Goal: Task Accomplishment & Management: Manage account settings

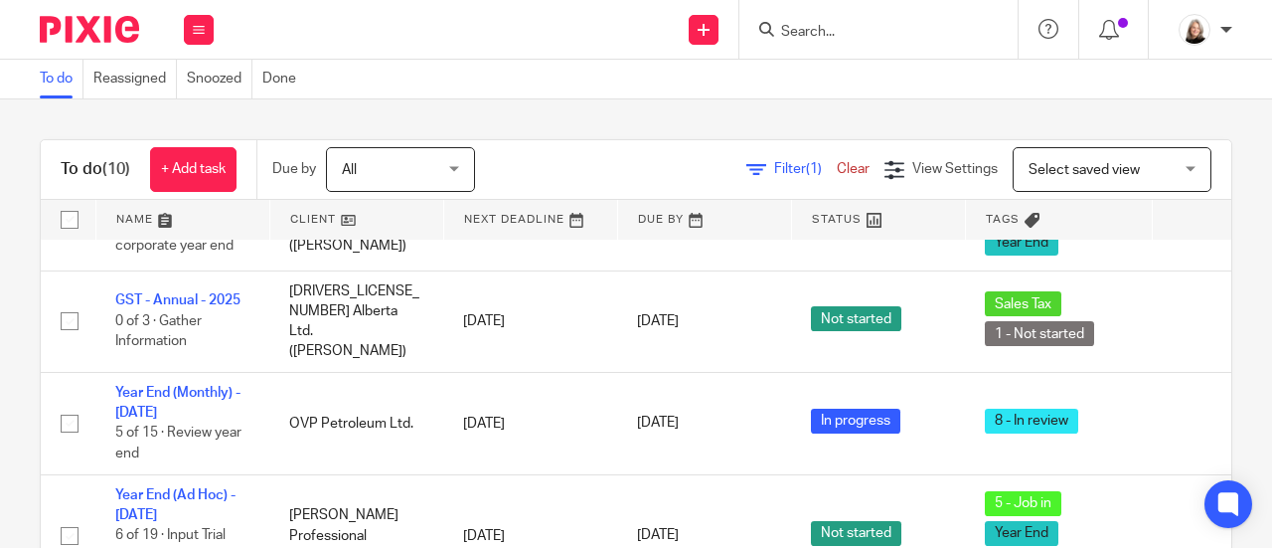
scroll to position [475, 0]
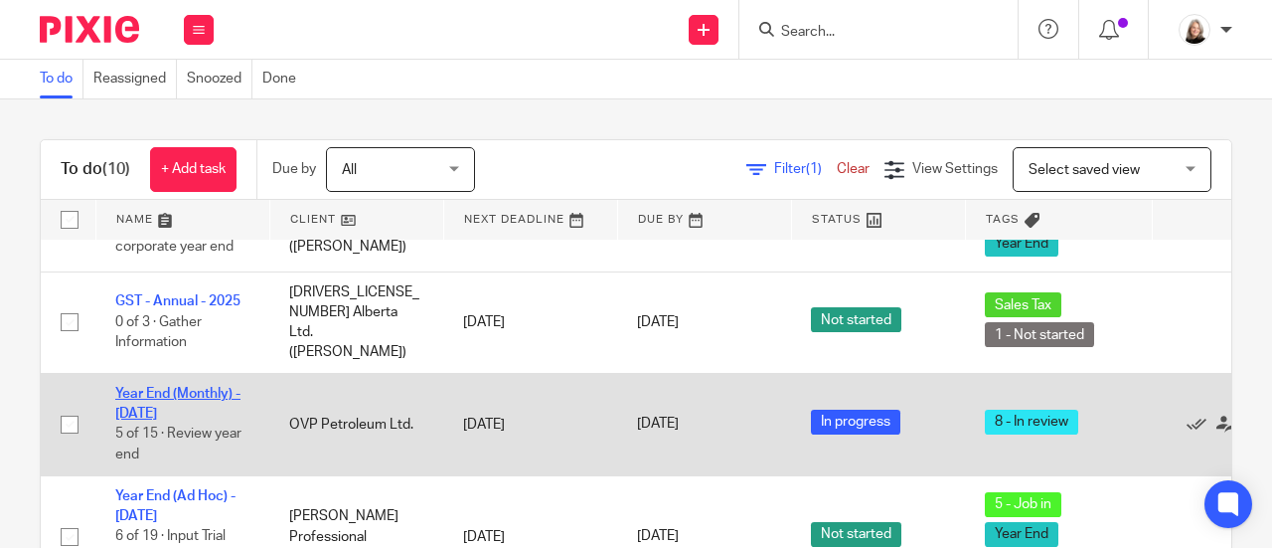
click at [215, 387] on link "Year End (Monthly) - [DATE]" at bounding box center [177, 404] width 125 height 34
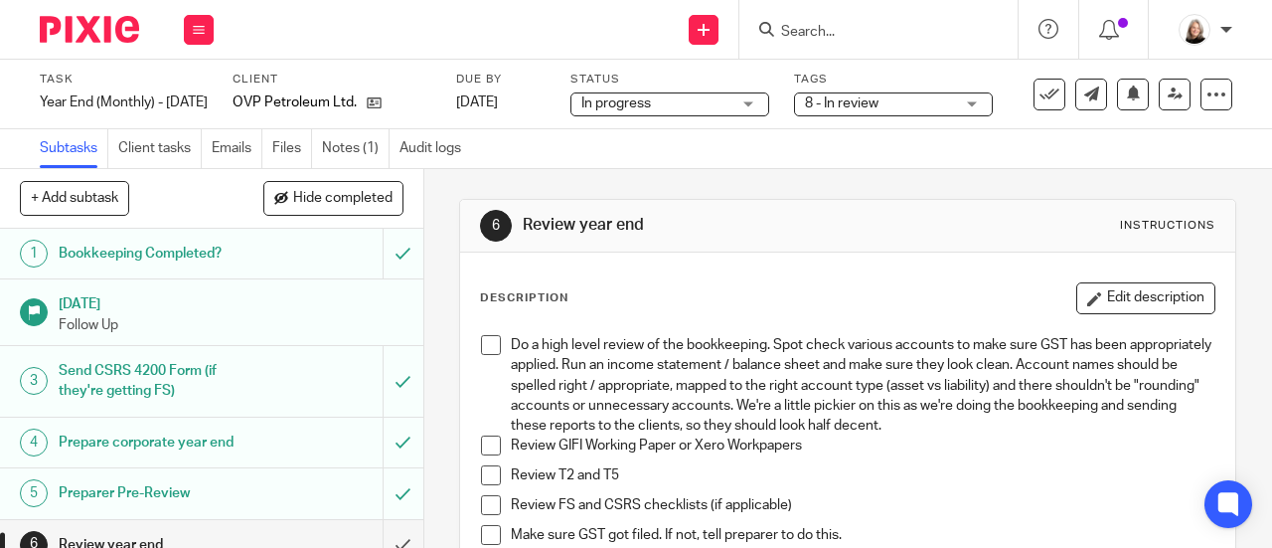
click at [915, 108] on span "8 - In review" at bounding box center [879, 103] width 149 height 21
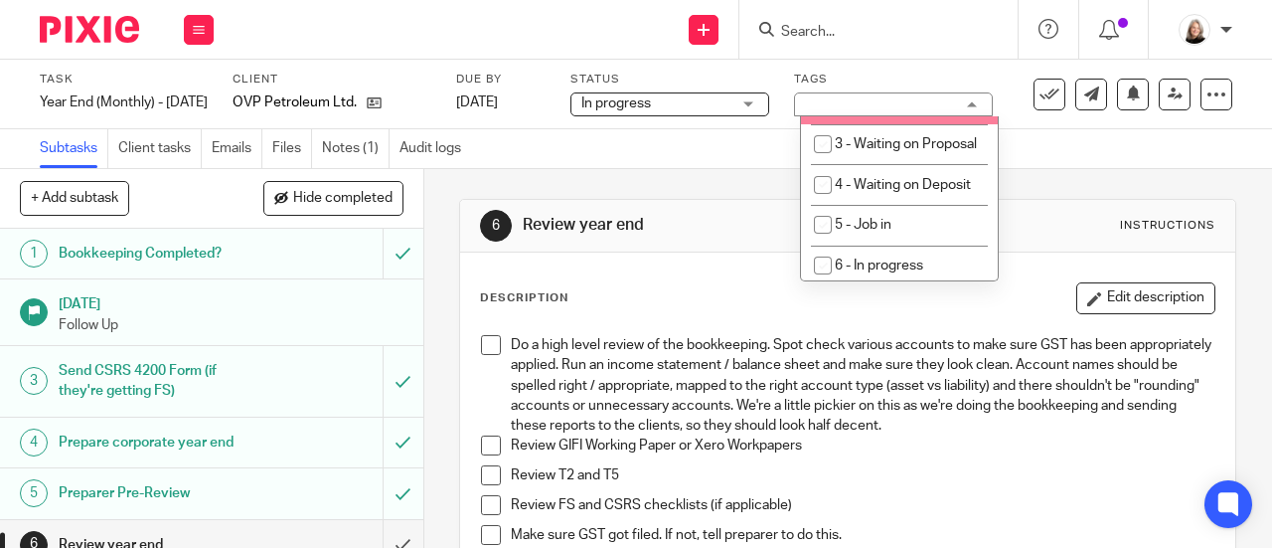
scroll to position [696, 0]
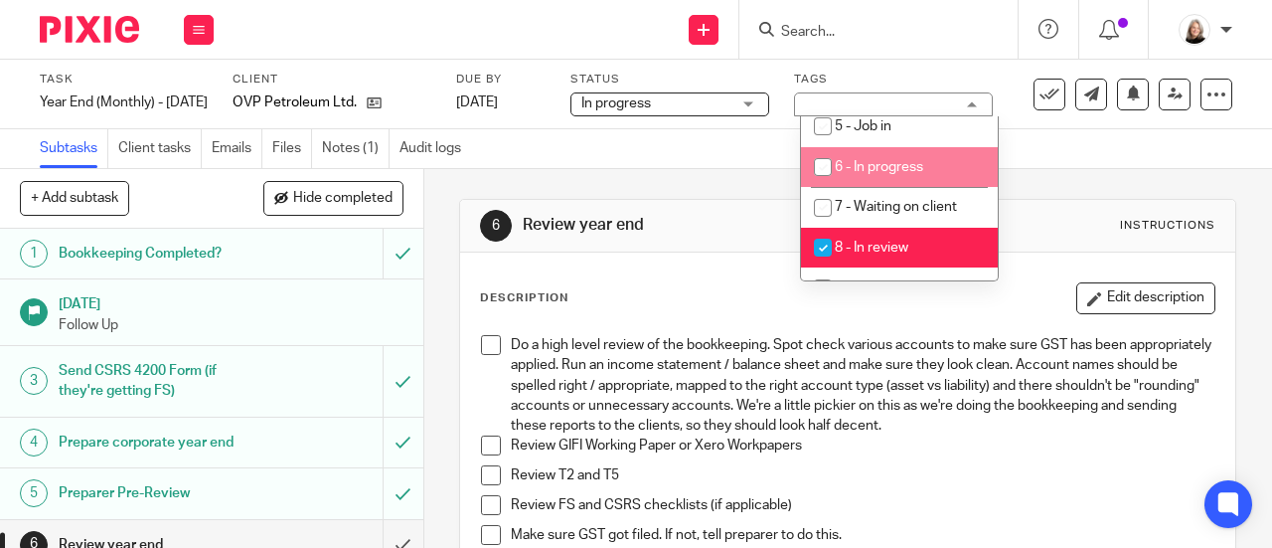
click at [917, 188] on li "6 - In progress" at bounding box center [899, 167] width 197 height 41
checkbox input "true"
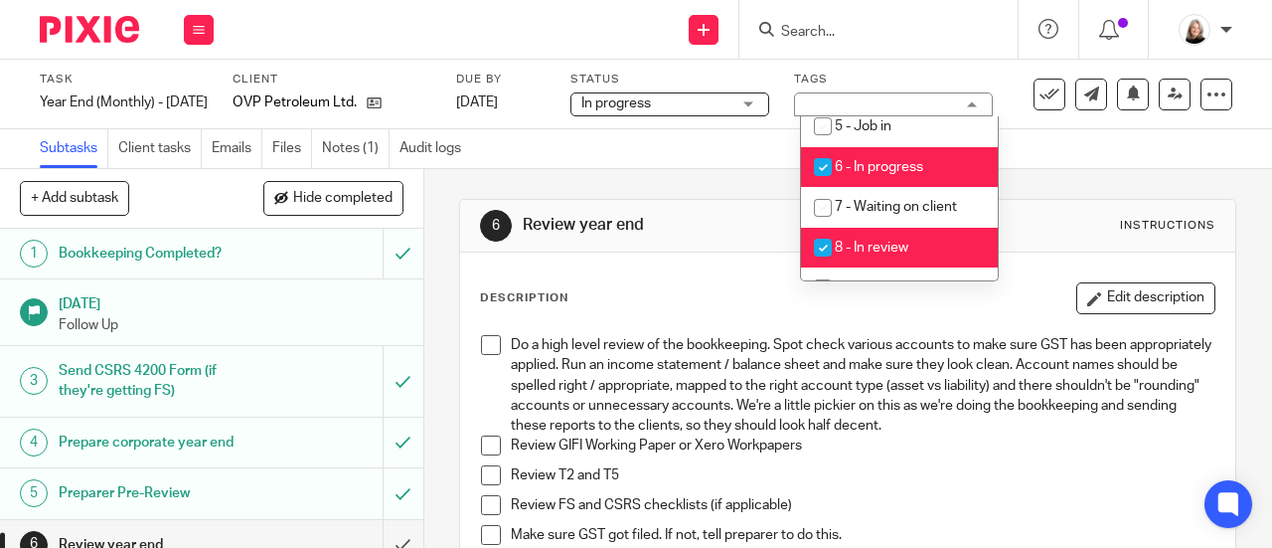
scroll to position [795, 0]
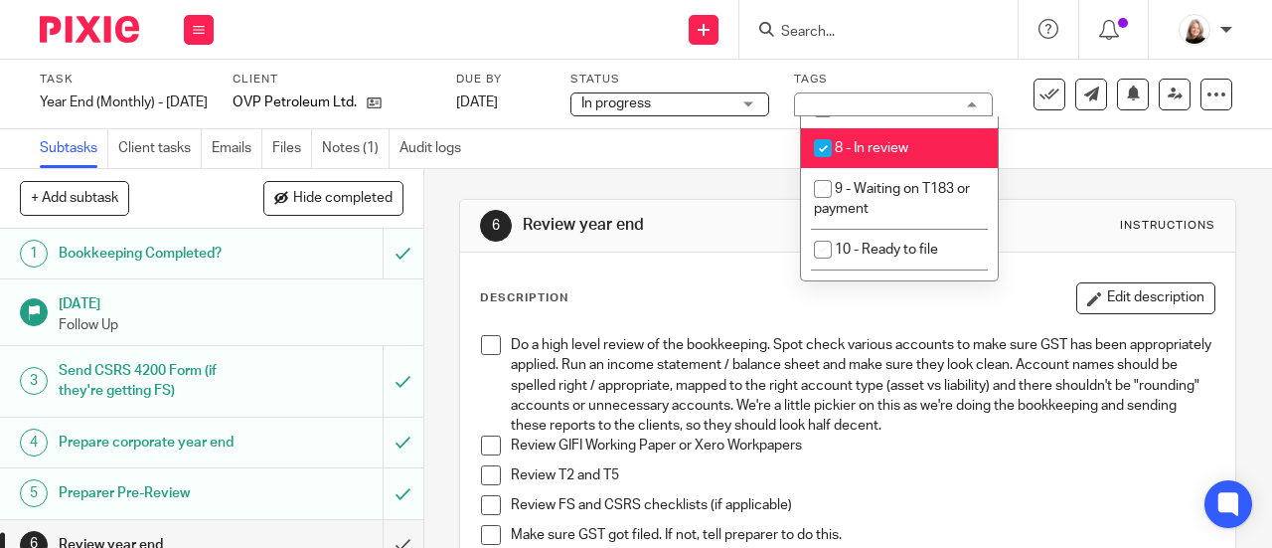
click at [917, 169] on li "8 - In review" at bounding box center [899, 148] width 197 height 41
checkbox input "false"
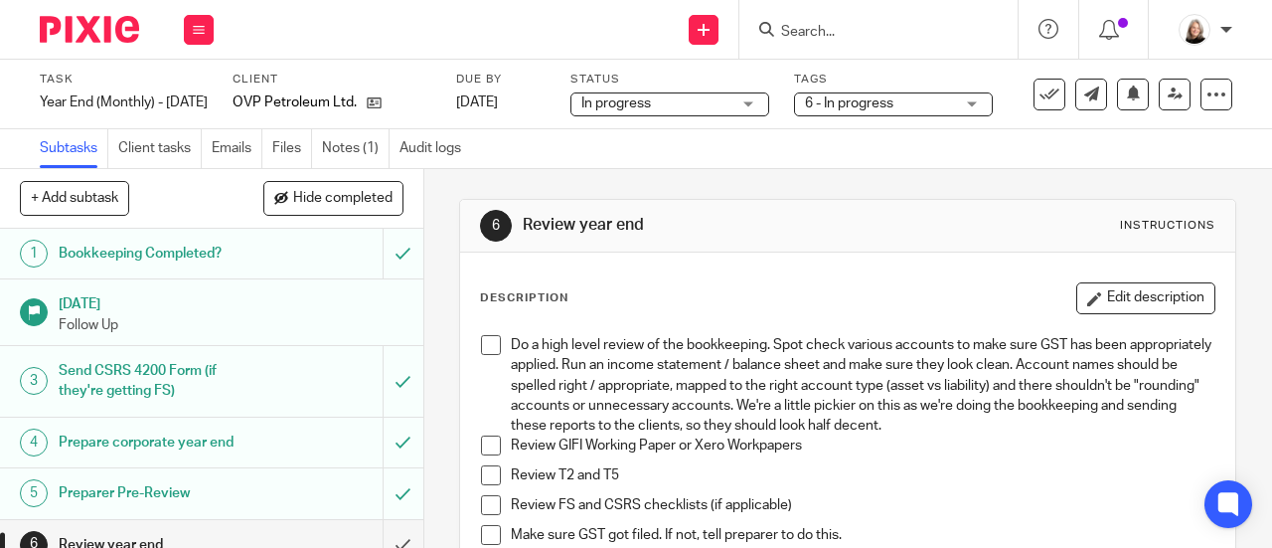
click at [481, 355] on li "Do a high level review of the bookkeeping. Spot check various accounts to make …" at bounding box center [848, 385] width 734 height 100
drag, startPoint x: 485, startPoint y: 351, endPoint x: 483, endPoint y: 362, distance: 11.1
click at [485, 352] on span at bounding box center [491, 345] width 20 height 20
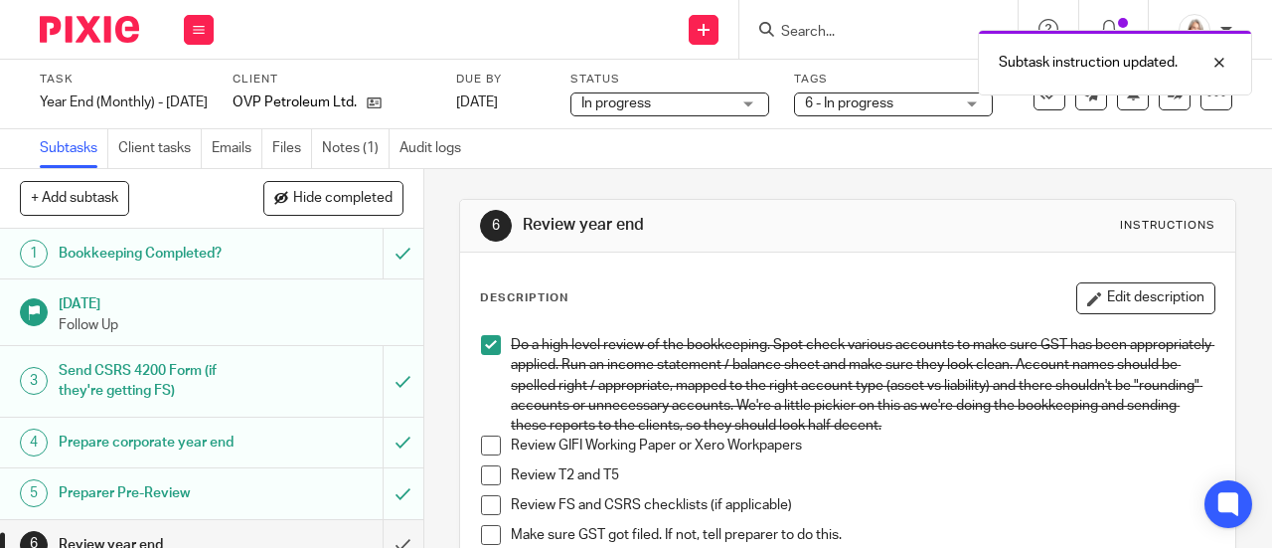
click at [483, 449] on span at bounding box center [491, 445] width 20 height 20
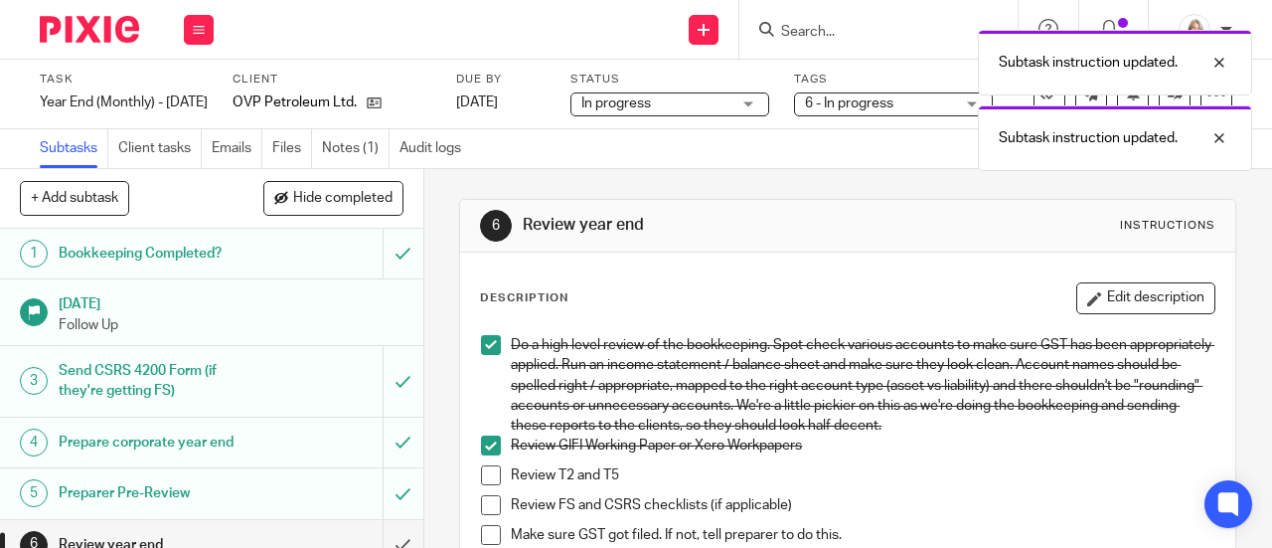
drag, startPoint x: 480, startPoint y: 476, endPoint x: 481, endPoint y: 509, distance: 32.8
click at [481, 477] on span at bounding box center [491, 475] width 20 height 20
click at [481, 509] on span at bounding box center [491, 505] width 20 height 20
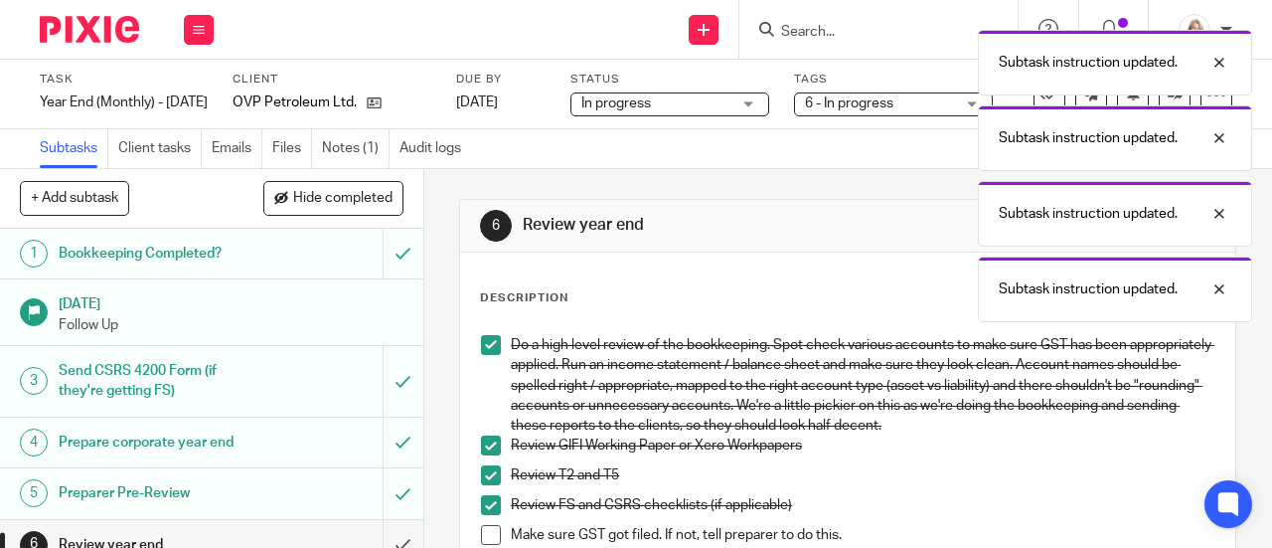
scroll to position [99, 0]
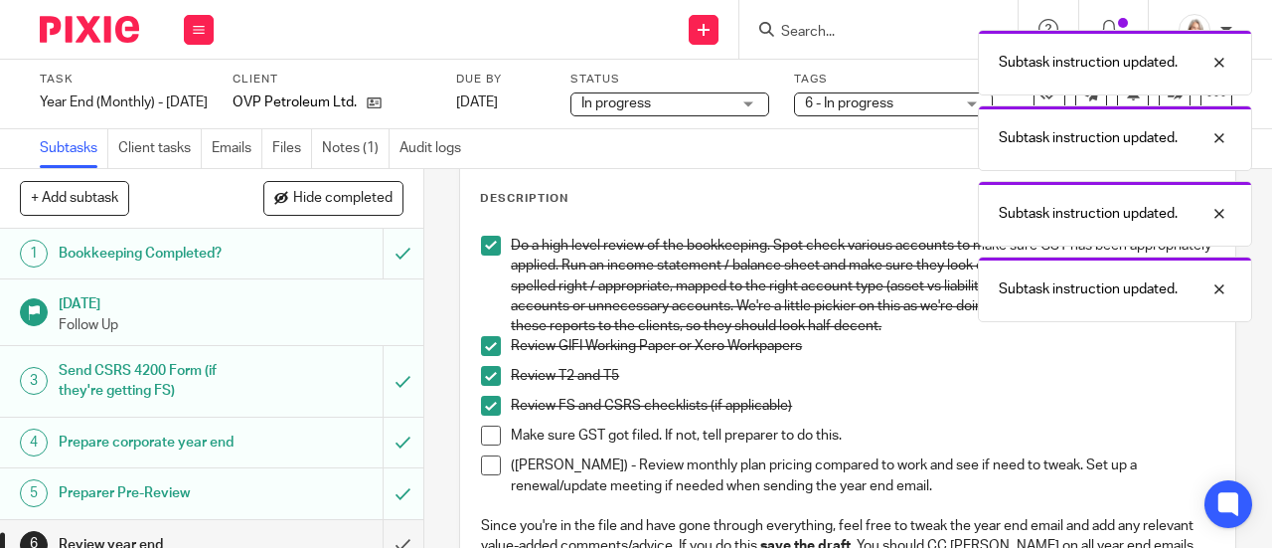
click at [482, 434] on span at bounding box center [491, 435] width 20 height 20
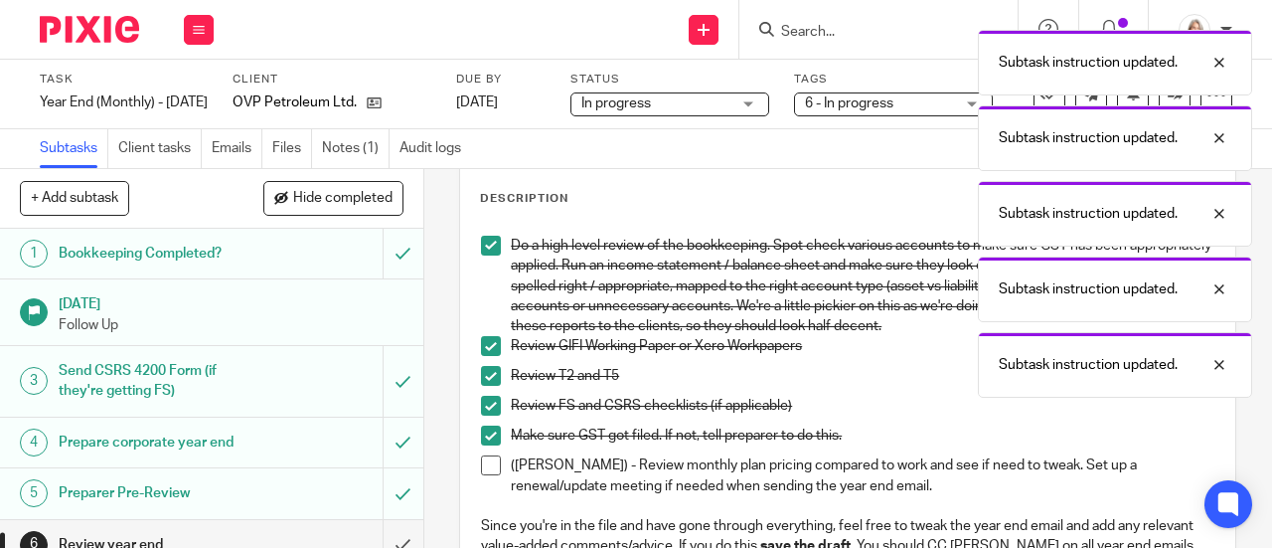
click at [487, 468] on span at bounding box center [491, 465] width 20 height 20
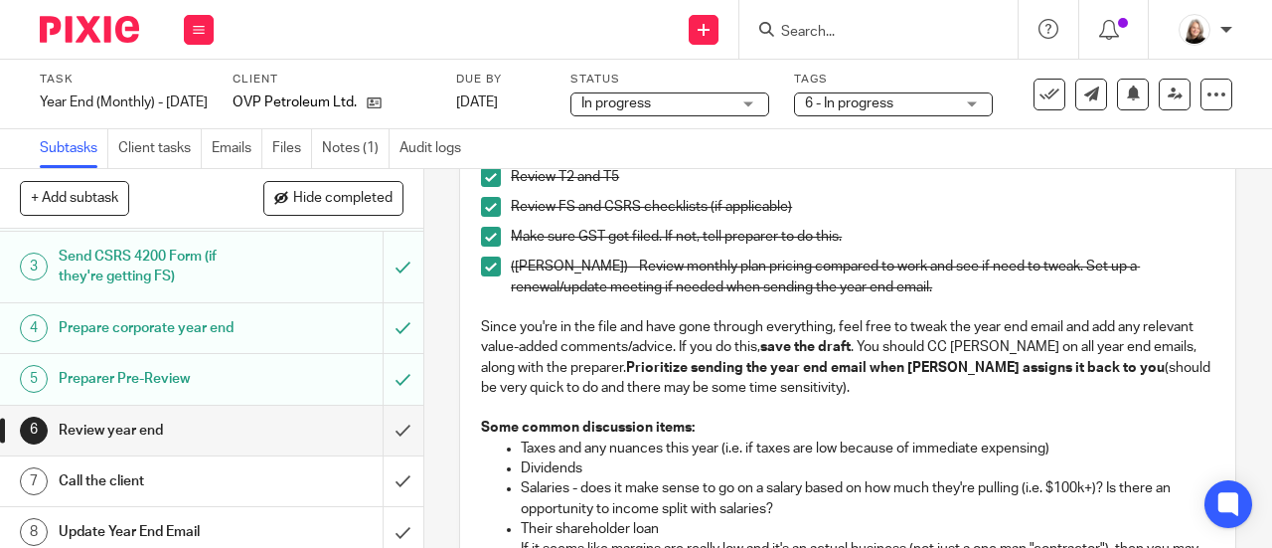
scroll to position [199, 0]
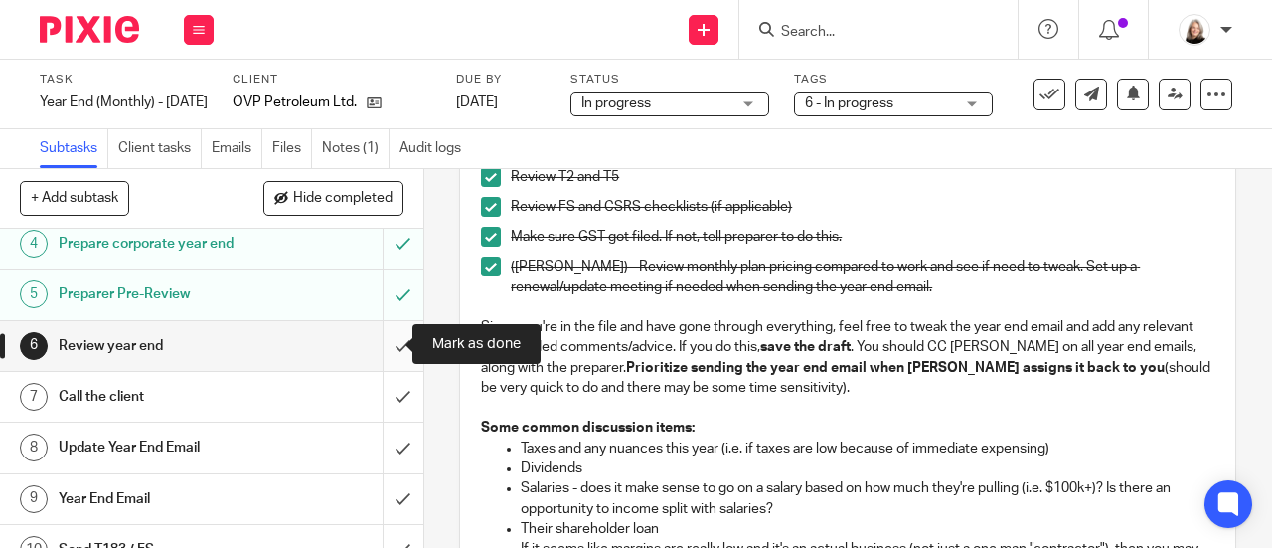
click at [392, 350] on input "submit" at bounding box center [211, 346] width 423 height 50
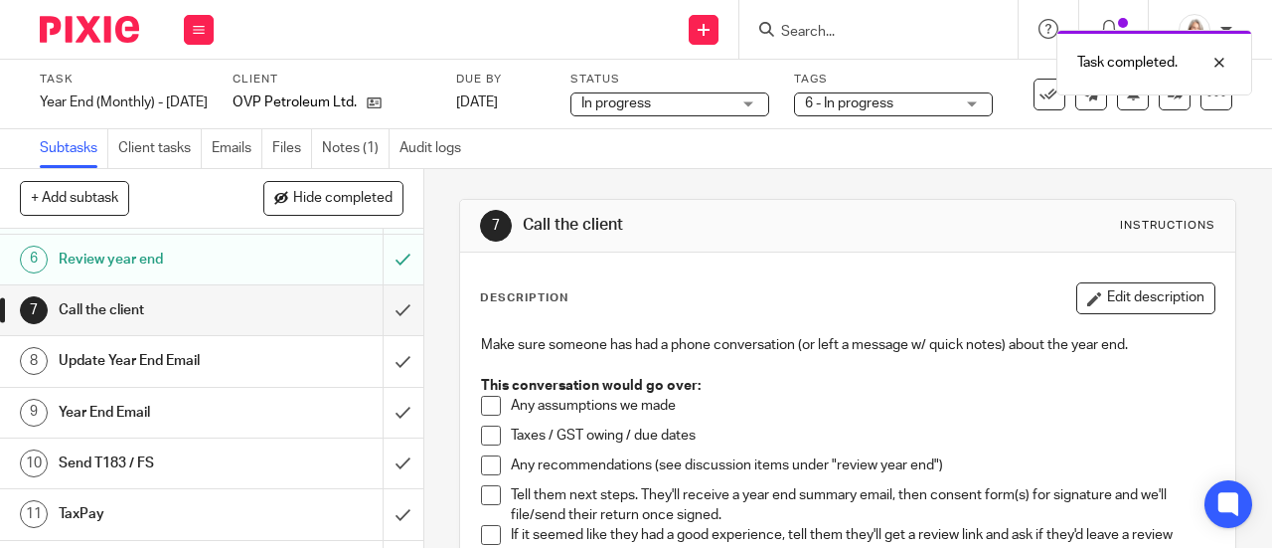
scroll to position [278, 0]
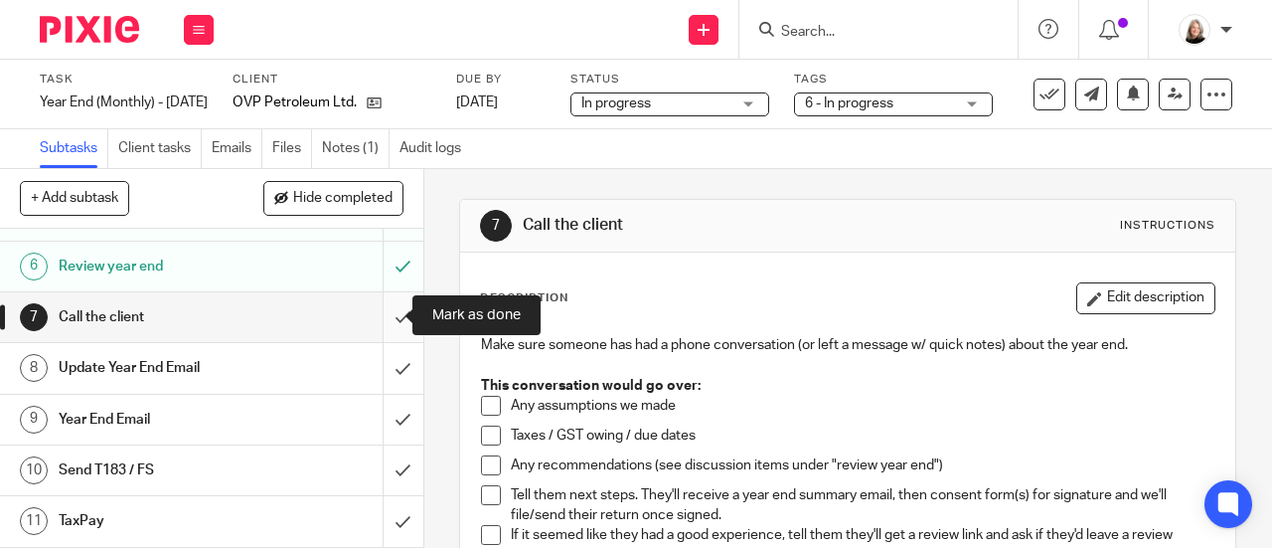
click at [382, 315] on input "submit" at bounding box center [211, 317] width 423 height 50
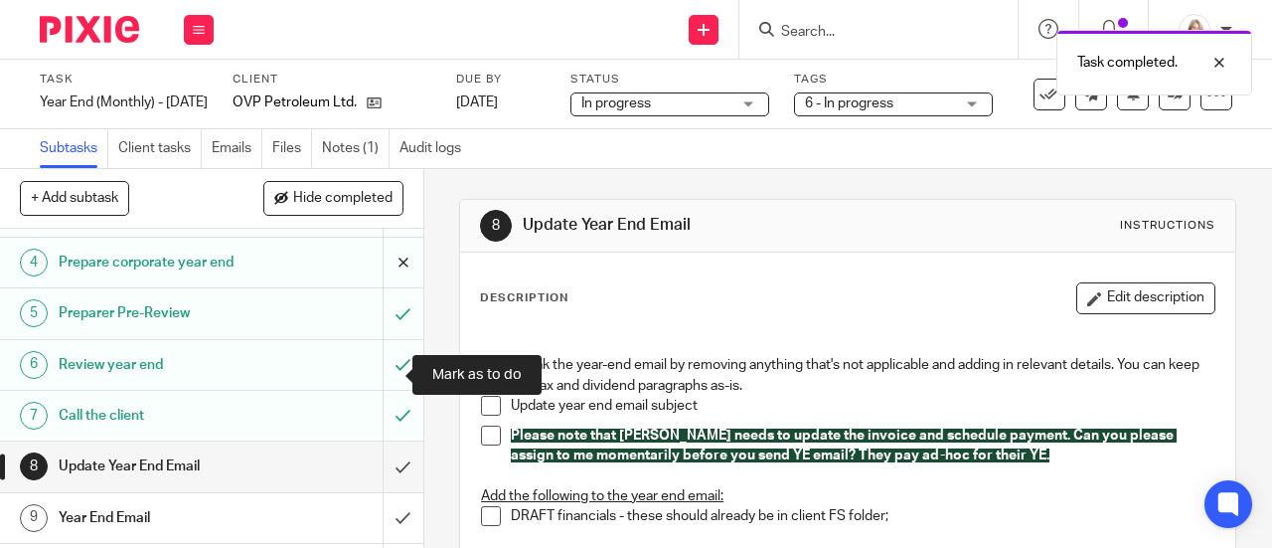
scroll to position [298, 0]
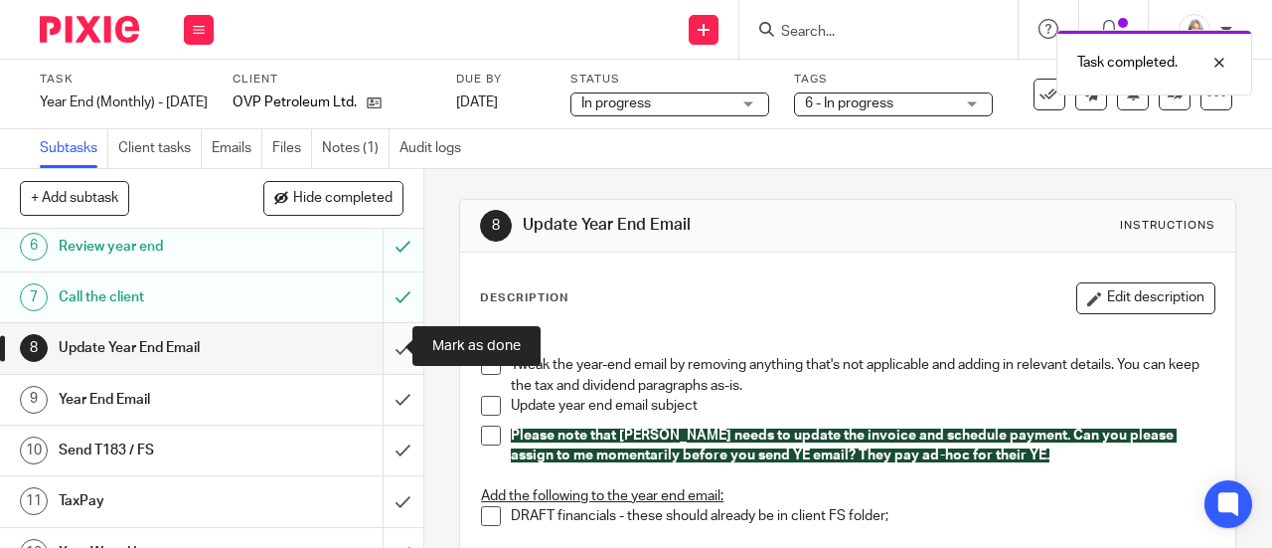
click at [382, 350] on input "submit" at bounding box center [211, 348] width 423 height 50
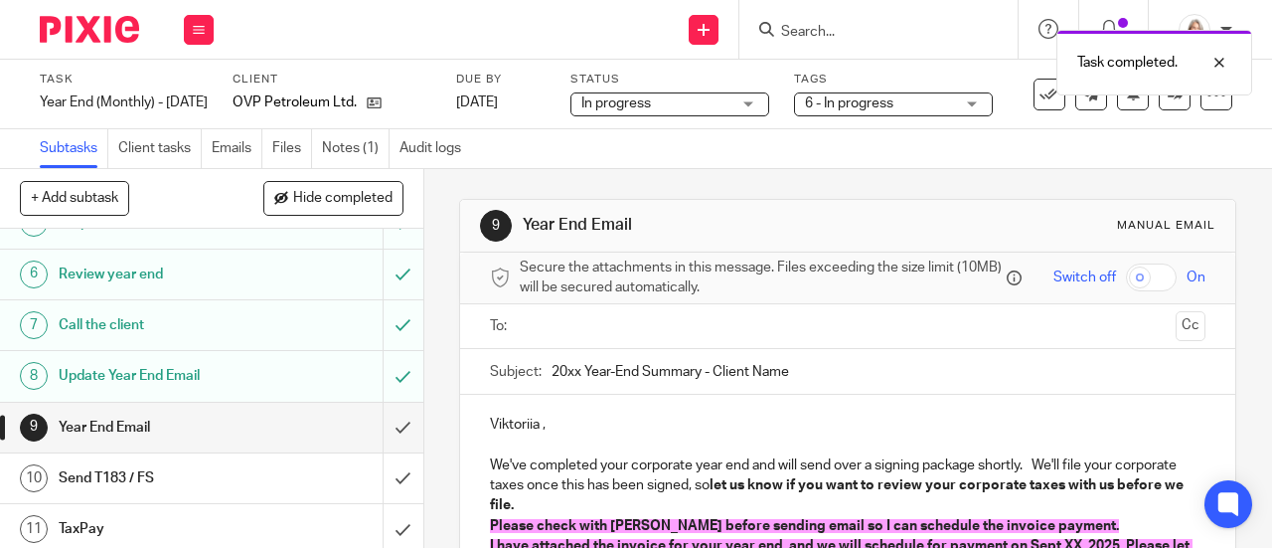
scroll to position [298, 0]
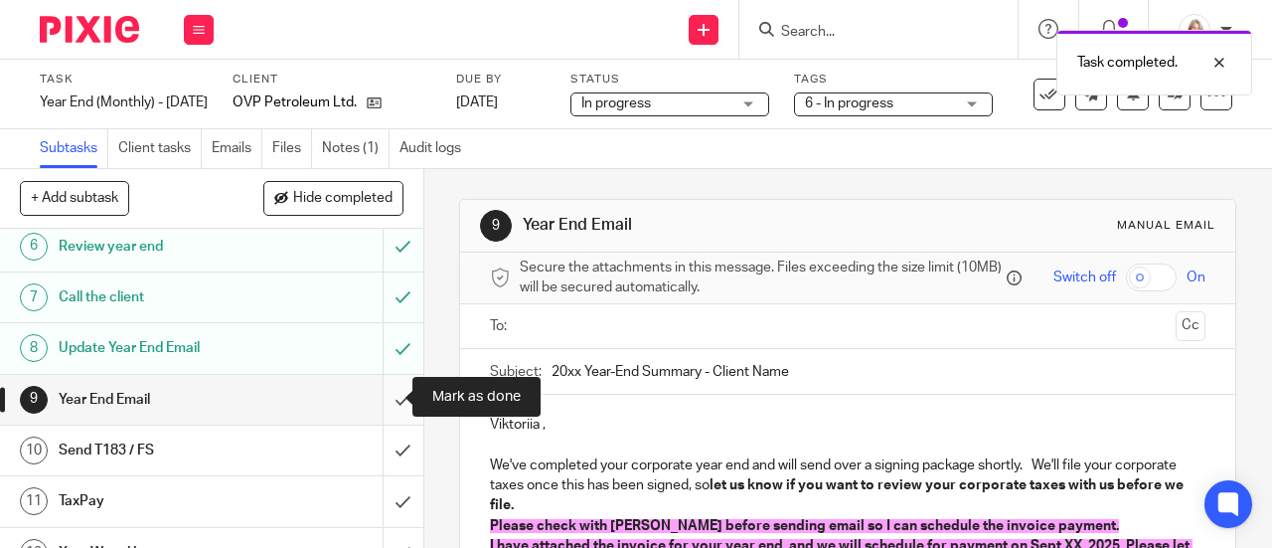
click at [387, 399] on input "submit" at bounding box center [211, 400] width 423 height 50
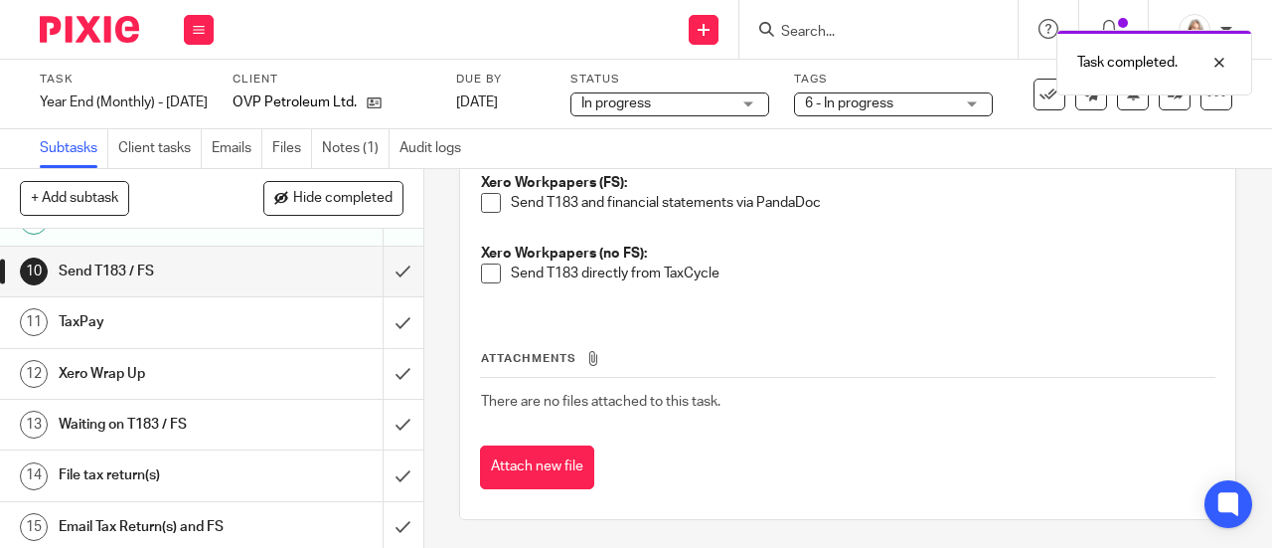
scroll to position [278, 0]
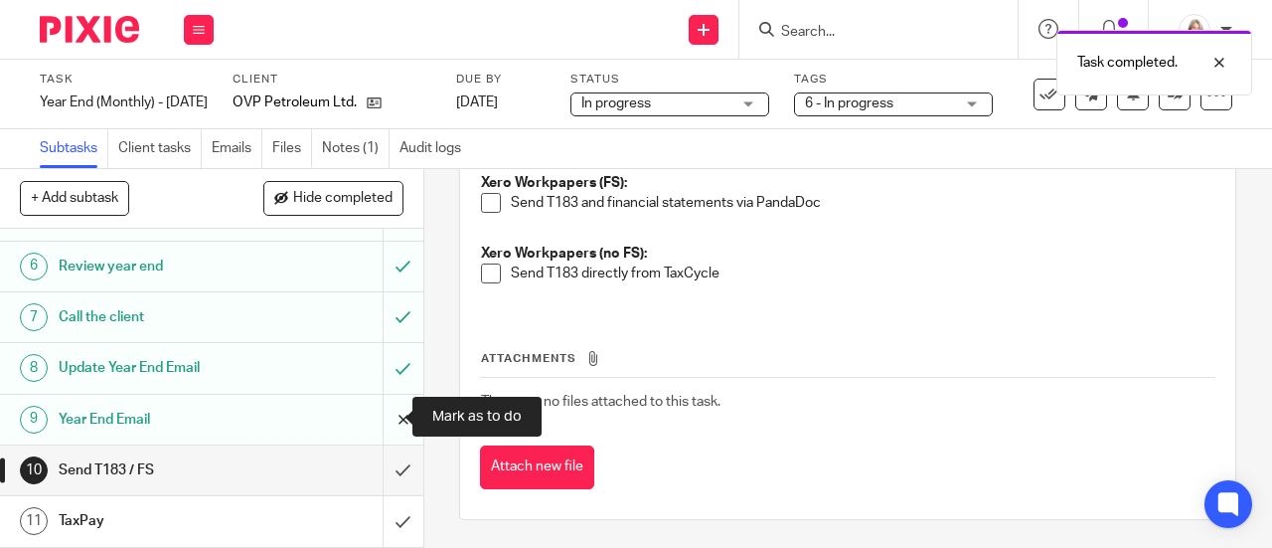
click at [382, 415] on input "submit" at bounding box center [211, 420] width 423 height 50
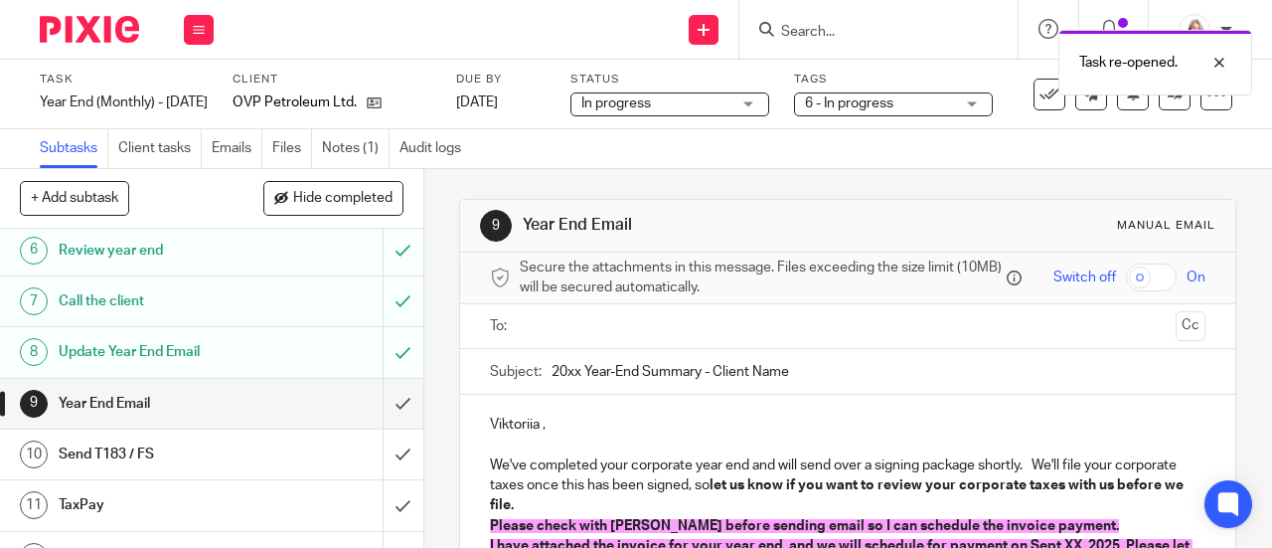
scroll to position [298, 0]
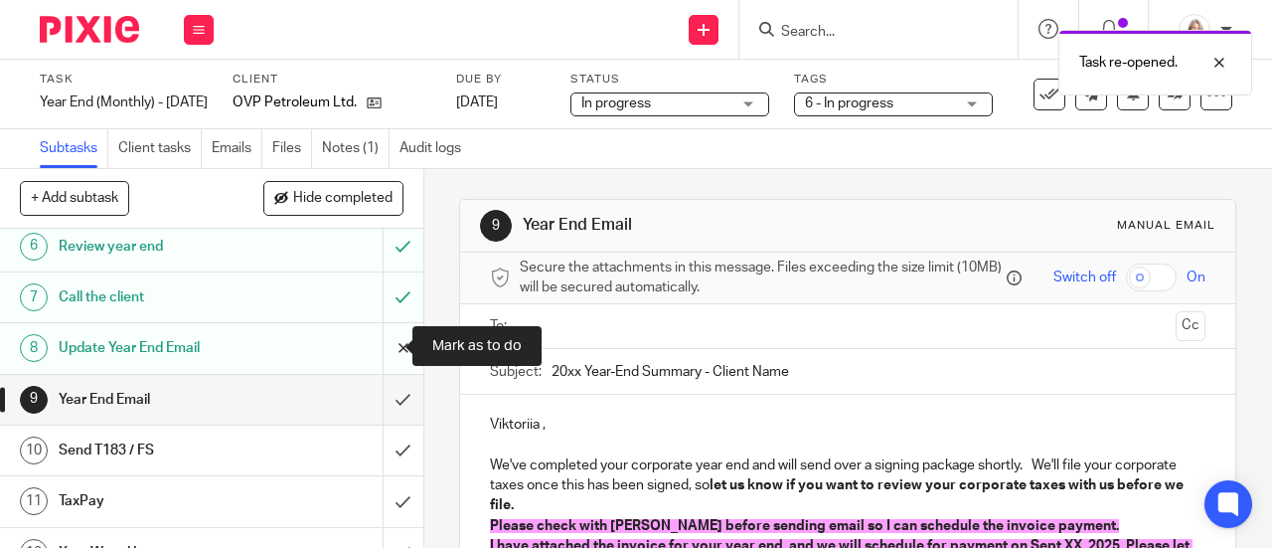
click at [377, 349] on input "submit" at bounding box center [211, 348] width 423 height 50
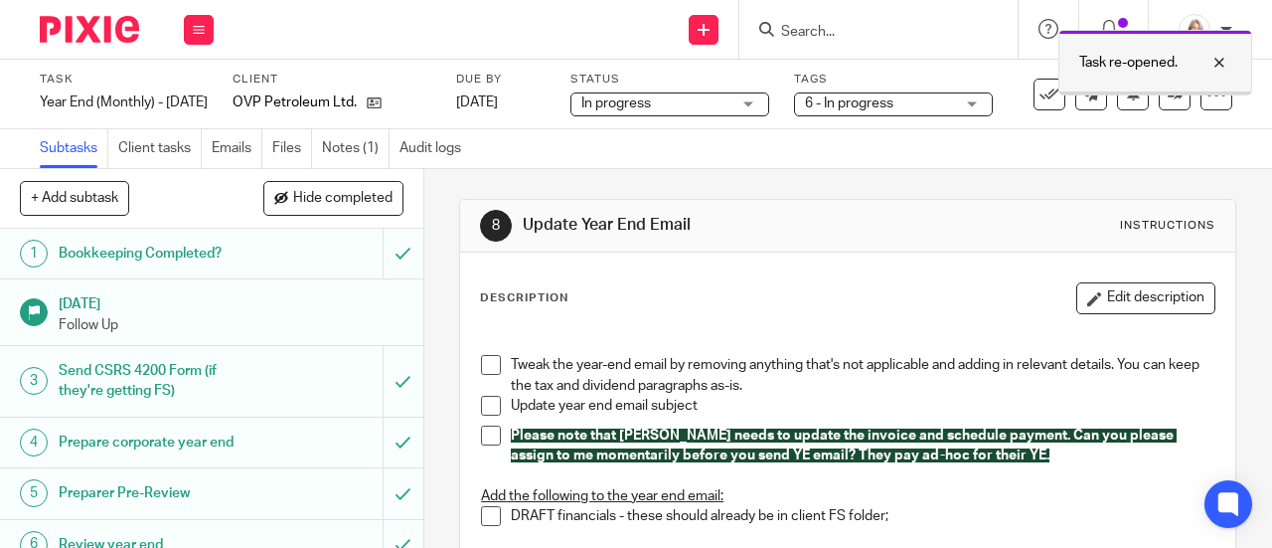
click at [1156, 92] on div at bounding box center [1156, 92] width 192 height 3
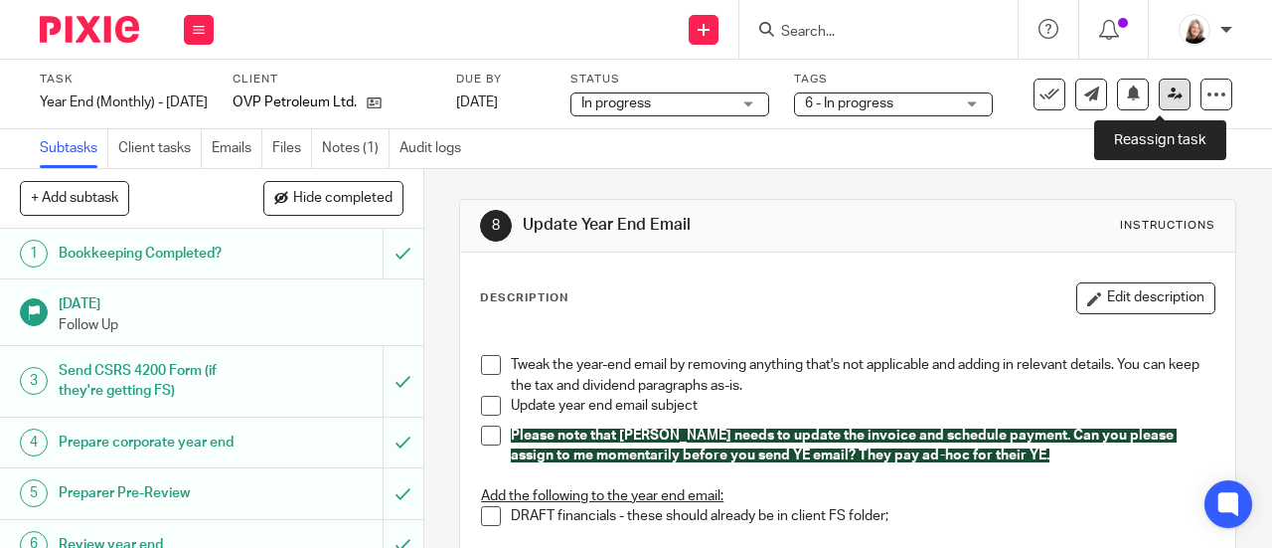
click at [1168, 86] on icon at bounding box center [1175, 93] width 15 height 15
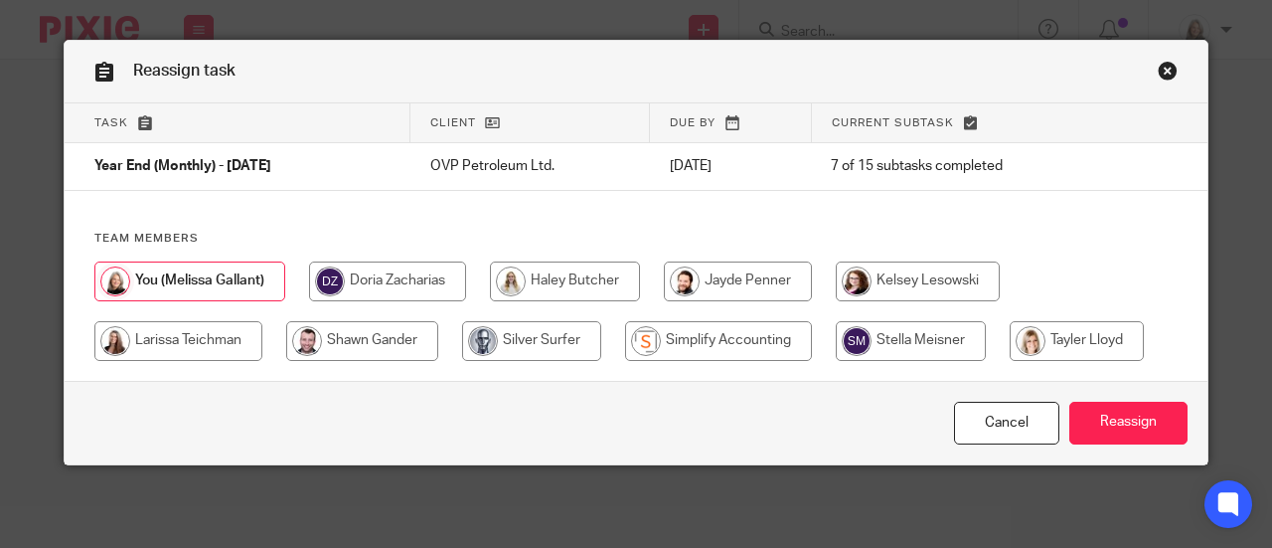
click at [756, 343] on input "radio" at bounding box center [718, 341] width 187 height 40
radio input "true"
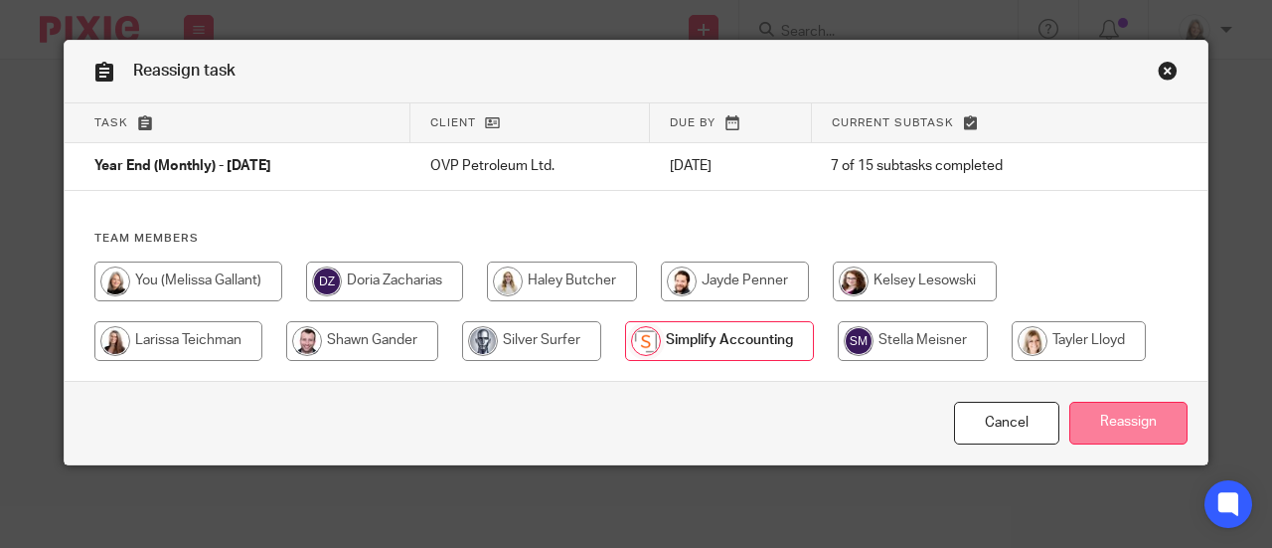
click at [1143, 433] on input "Reassign" at bounding box center [1129, 423] width 118 height 43
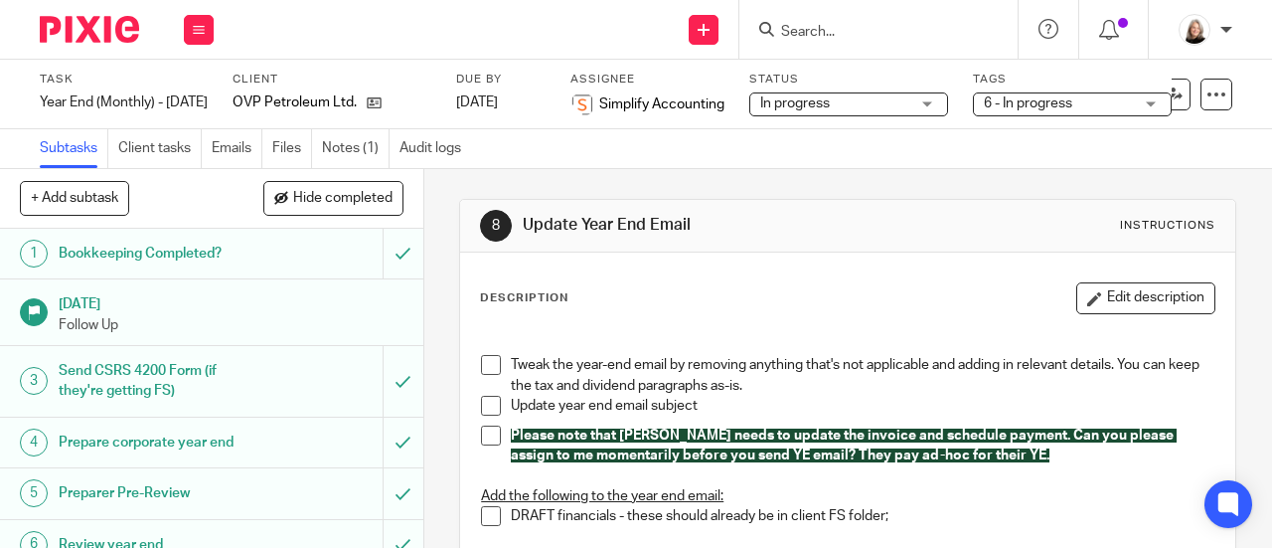
click at [881, 25] on input "Search" at bounding box center [868, 33] width 179 height 18
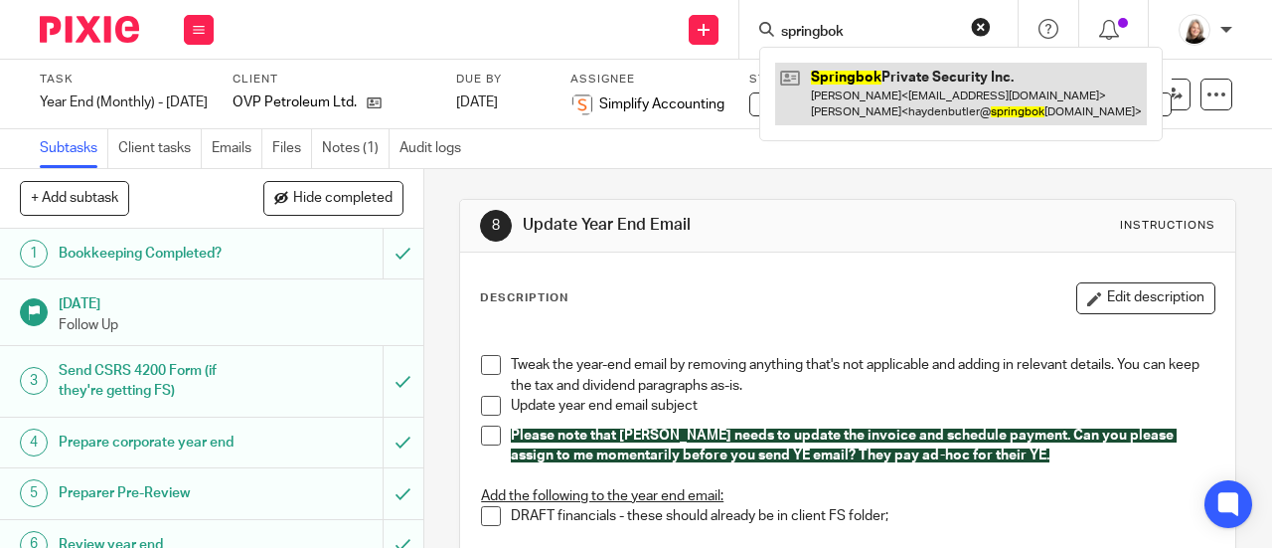
type input "springbok"
click at [923, 105] on link at bounding box center [961, 94] width 372 height 62
